Goal: Information Seeking & Learning: Learn about a topic

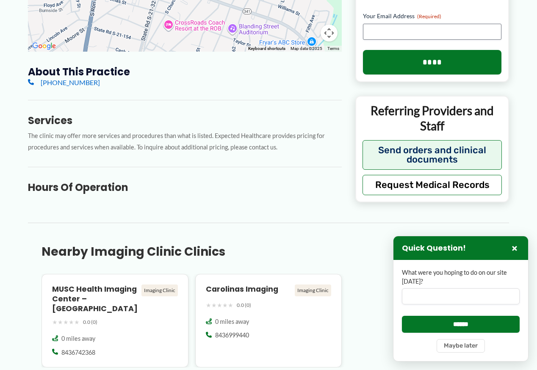
scroll to position [169, 0]
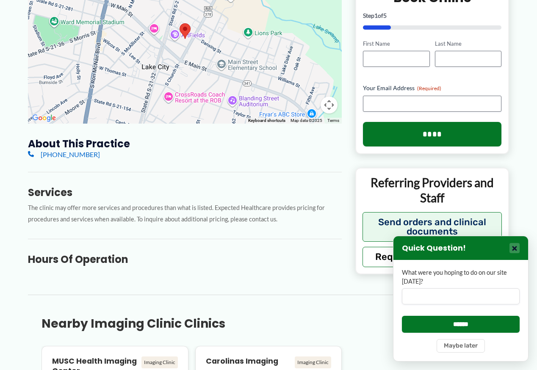
click at [514, 247] on button "×" at bounding box center [514, 248] width 10 height 10
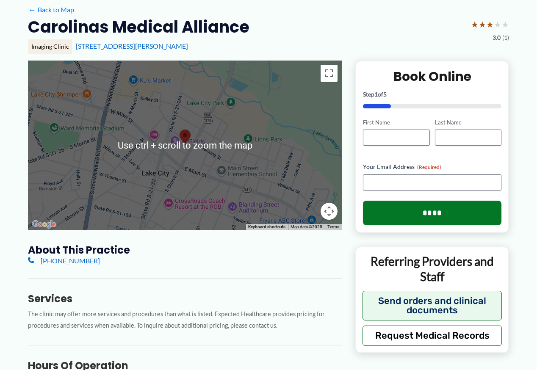
scroll to position [0, 0]
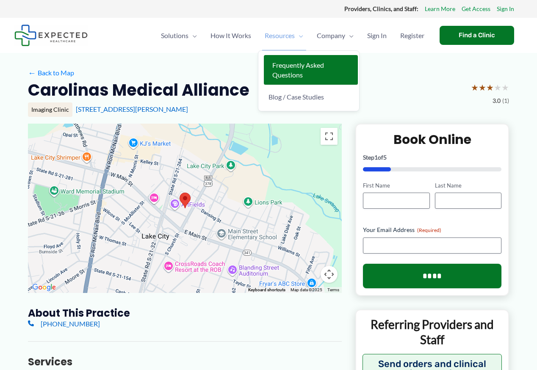
click at [284, 71] on span "Frequently Asked Questions" at bounding box center [298, 70] width 52 height 18
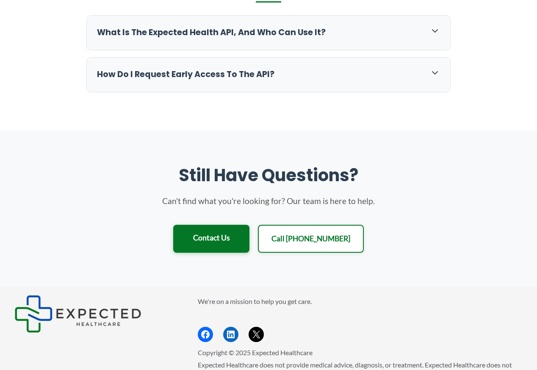
scroll to position [847, 0]
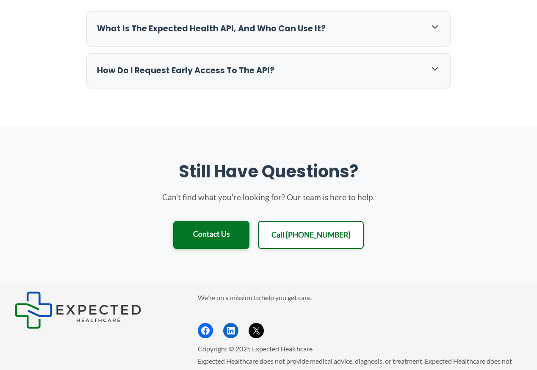
click at [174, 304] on section "Footer Widget 1" at bounding box center [95, 310] width 162 height 38
